Goal: Subscribe to service/newsletter

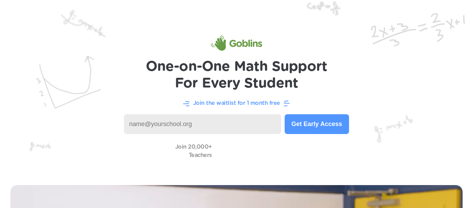
click at [188, 129] on input at bounding box center [202, 124] width 157 height 20
type input "[PERSON_NAME][EMAIL_ADDRESS][DOMAIN_NAME]"
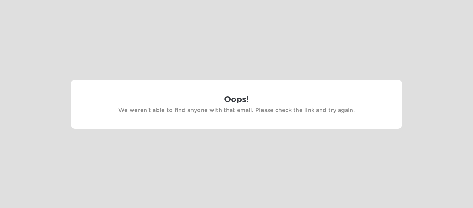
click at [167, 83] on div "Oops! We weren't able to find anyone with that email. Please check the link and…" at bounding box center [236, 103] width 331 height 49
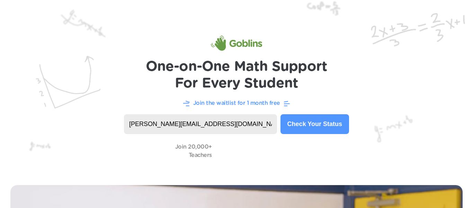
click at [149, 128] on input "[PERSON_NAME][EMAIL_ADDRESS][DOMAIN_NAME]" at bounding box center [200, 124] width 153 height 20
type input "[PERSON_NAME][EMAIL_ADDRESS][DOMAIN_NAME]"
drag, startPoint x: 213, startPoint y: 129, endPoint x: 118, endPoint y: 132, distance: 94.6
click at [118, 132] on header "One-on-One Math Support For Every Student Join the waitlist for 1 month free [P…" at bounding box center [236, 87] width 473 height 174
click at [103, 131] on img at bounding box center [236, 87] width 473 height 174
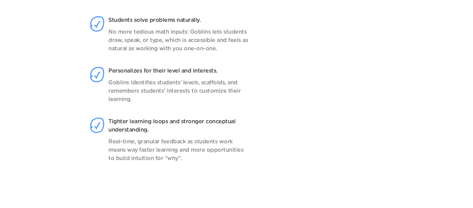
scroll to position [597, 0]
